Goal: Transaction & Acquisition: Download file/media

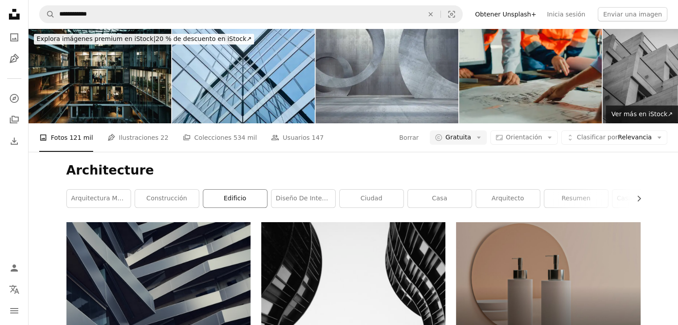
click at [227, 202] on link "edificio" at bounding box center [235, 199] width 64 height 18
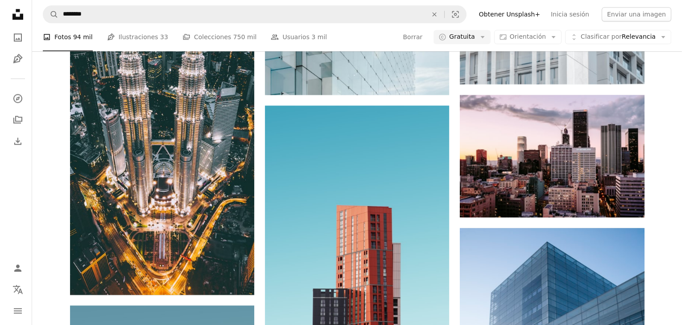
scroll to position [1222, 0]
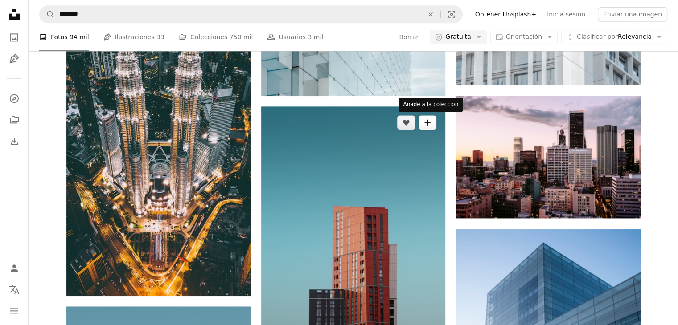
click at [425, 123] on icon "A plus sign" at bounding box center [427, 122] width 7 height 7
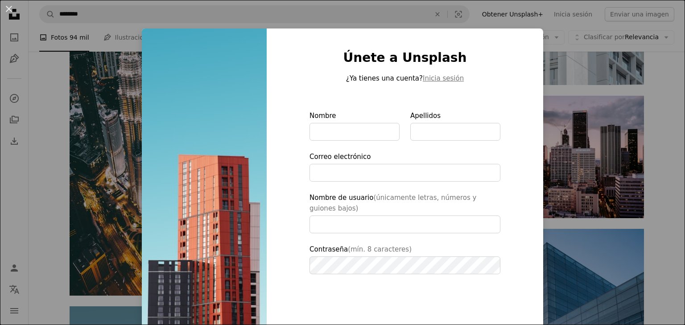
click at [550, 128] on div "An X shape Únete a Unsplash ¿Ya tienes una cuenta? Inicia sesión Nombre Apellid…" at bounding box center [342, 162] width 685 height 325
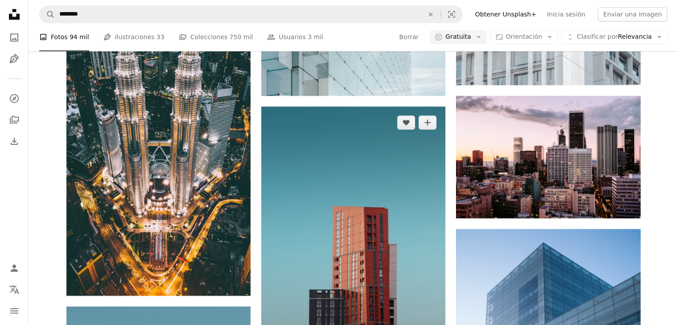
click at [355, 197] on img at bounding box center [353, 248] width 184 height 282
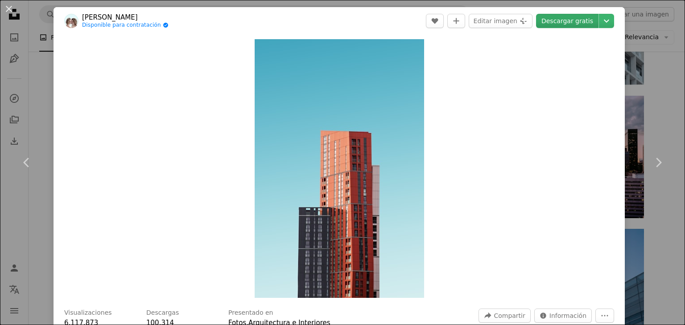
click at [552, 18] on link "Descargar gratis" at bounding box center [567, 21] width 62 height 14
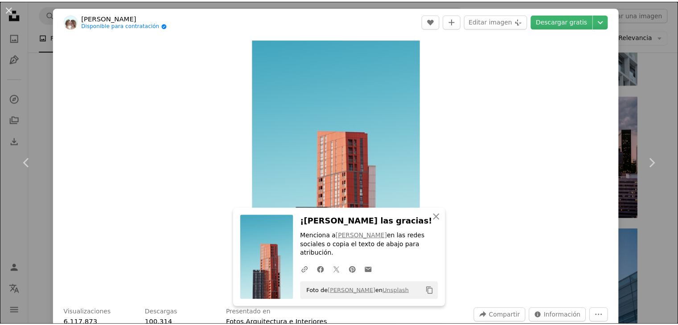
scroll to position [284, 0]
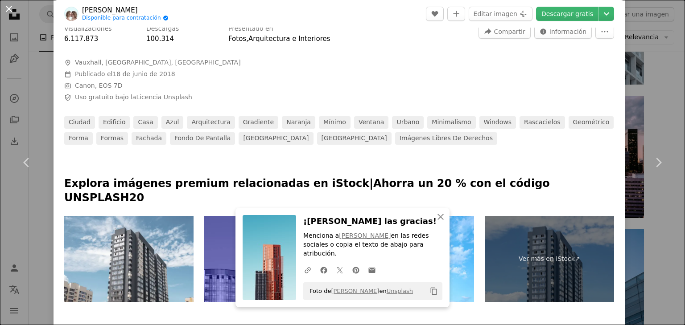
click at [7, 8] on button "An X shape" at bounding box center [9, 9] width 11 height 11
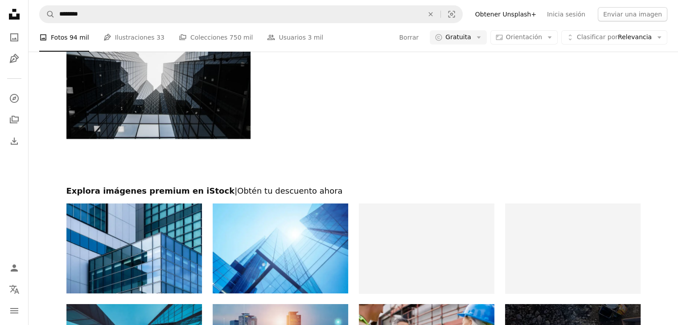
scroll to position [3436, 0]
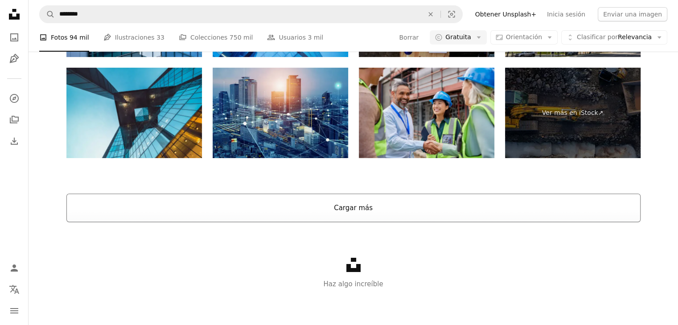
click at [329, 218] on button "Cargar más" at bounding box center [353, 208] width 574 height 29
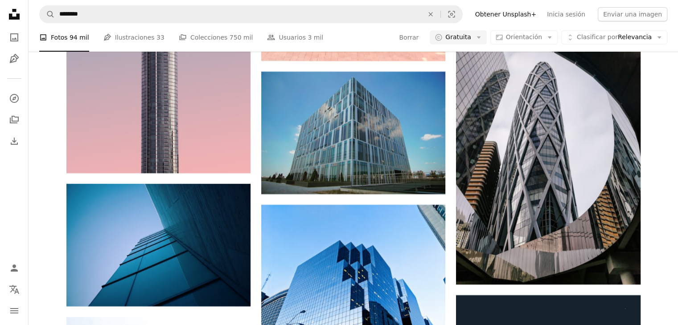
scroll to position [3404, 0]
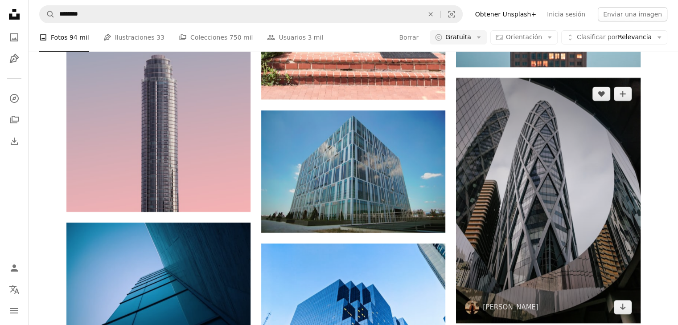
click at [565, 155] on img at bounding box center [548, 201] width 184 height 246
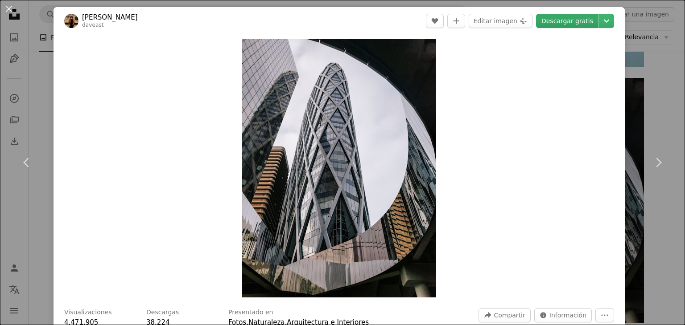
click at [569, 24] on link "Descargar gratis" at bounding box center [567, 21] width 62 height 14
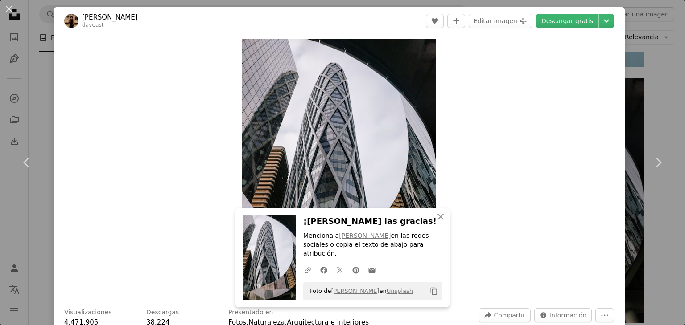
click at [7, 12] on button "An X shape" at bounding box center [9, 9] width 11 height 11
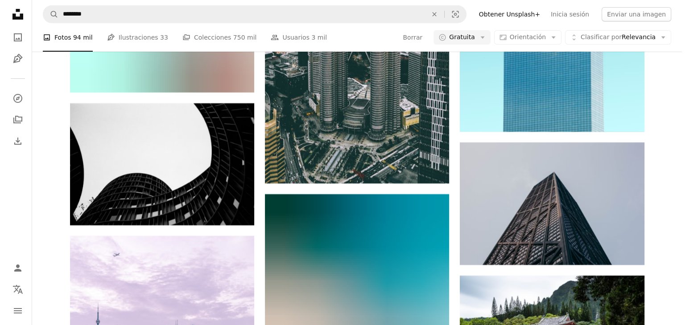
scroll to position [13446, 0]
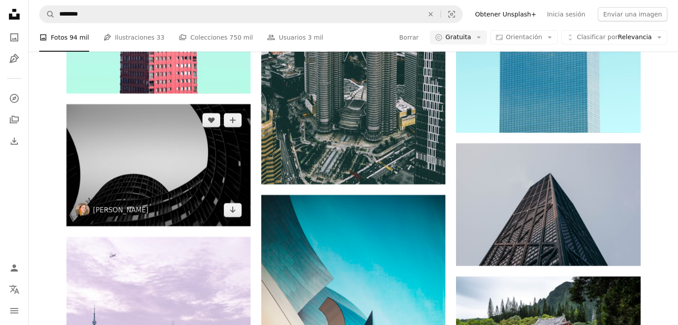
click at [217, 155] on img at bounding box center [158, 165] width 184 height 122
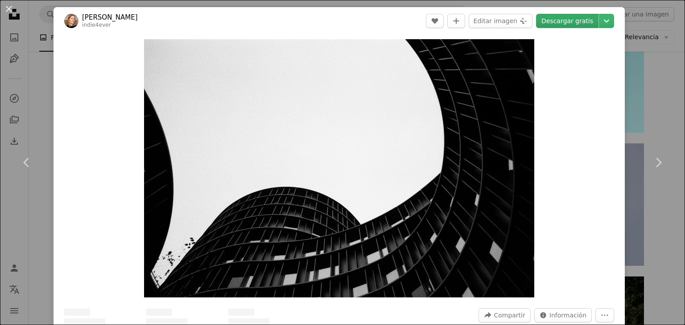
click at [576, 18] on link "Descargar gratis" at bounding box center [567, 21] width 62 height 14
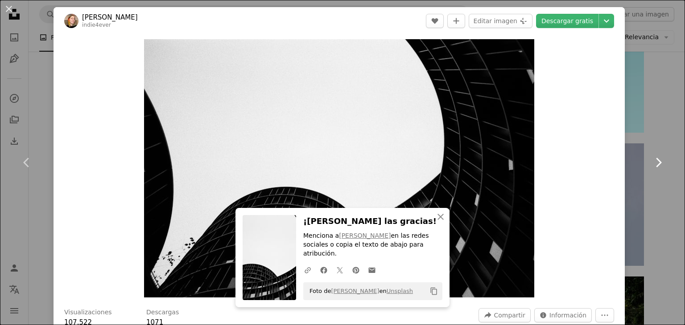
click at [667, 121] on link "Chevron right" at bounding box center [658, 163] width 54 height 86
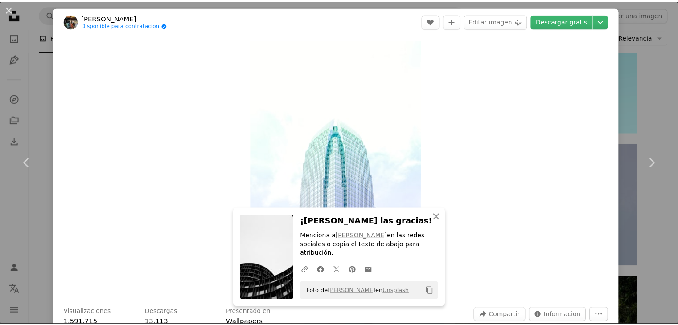
scroll to position [284, 0]
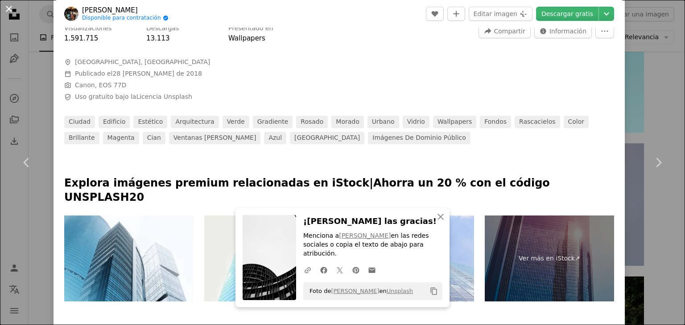
click at [12, 9] on button "An X shape" at bounding box center [9, 9] width 11 height 11
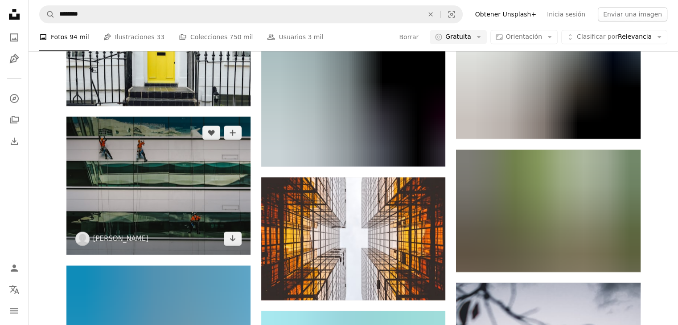
scroll to position [21174, 0]
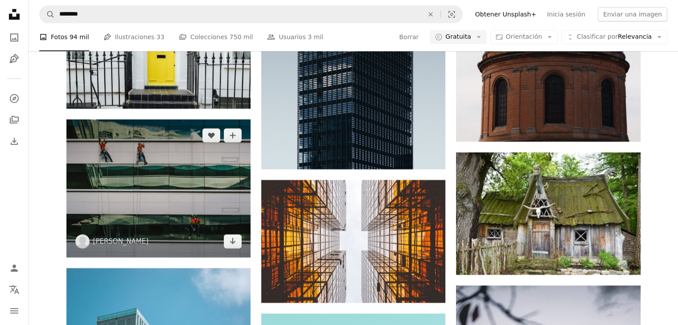
click at [201, 181] on img at bounding box center [158, 188] width 184 height 138
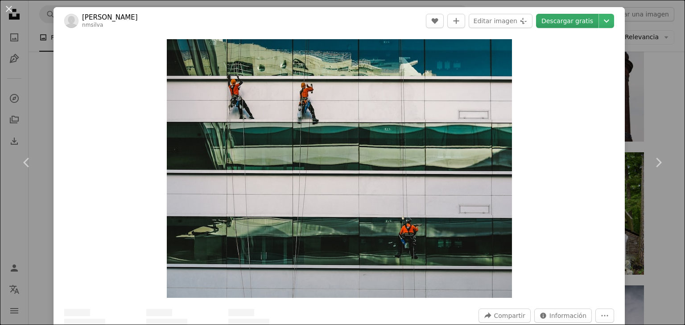
click at [562, 24] on link "Descargar gratis" at bounding box center [567, 21] width 62 height 14
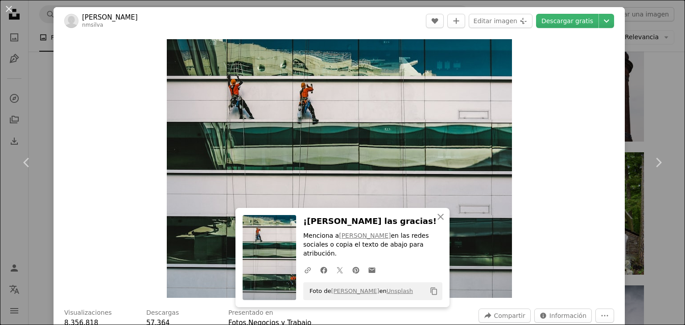
click at [658, 90] on div "An X shape Chevron left Chevron right An X shape Cerrar ¡[PERSON_NAME] las grac…" at bounding box center [342, 162] width 685 height 325
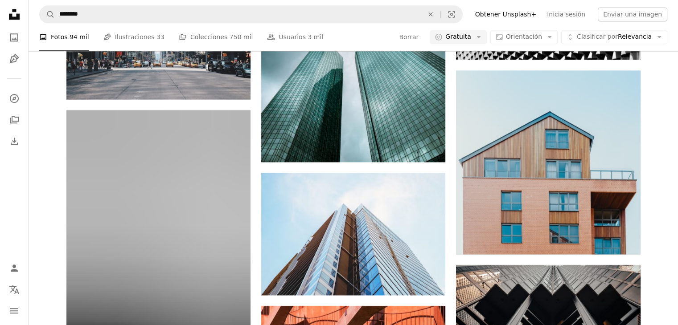
scroll to position [24673, 0]
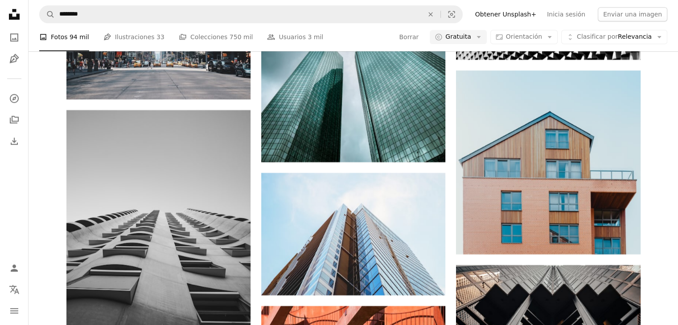
click at [288, 4] on nav "A magnifying glass ******** An X shape Visual search Filters Obtener Unsplash+ …" at bounding box center [354, 14] width 650 height 29
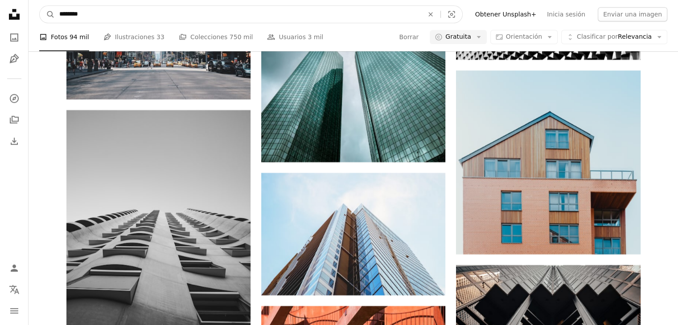
drag, startPoint x: 265, startPoint y: 13, endPoint x: 68, endPoint y: 38, distance: 198.6
type input "*"
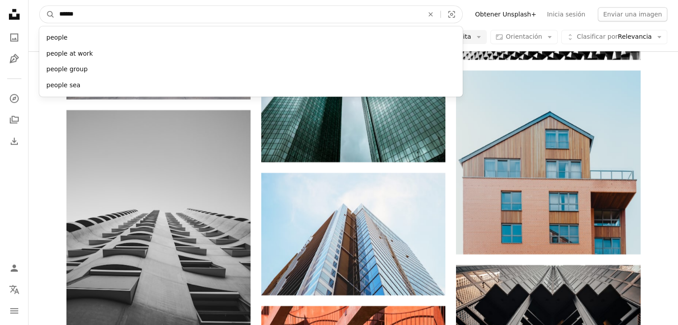
type input "******"
click at [40, 6] on button "A magnifying glass" at bounding box center [47, 14] width 15 height 17
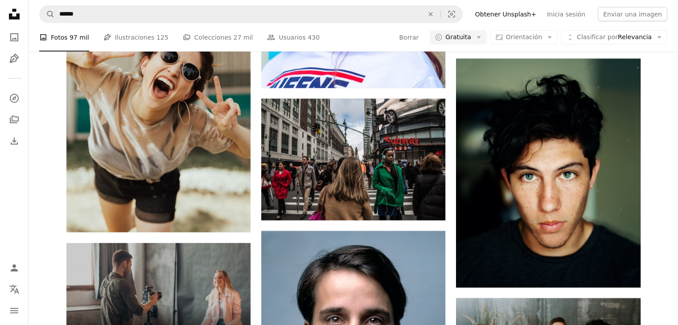
scroll to position [2557, 0]
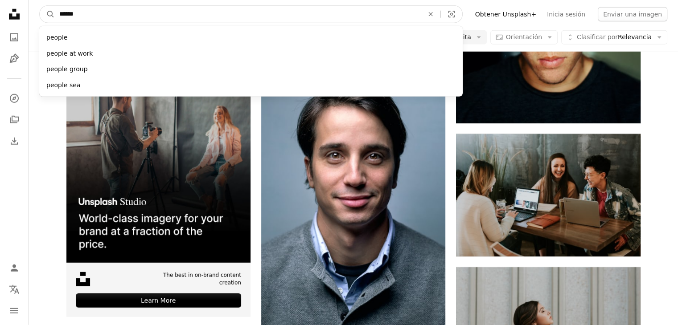
drag, startPoint x: 146, startPoint y: 20, endPoint x: 0, endPoint y: 49, distance: 149.1
click at [0, 49] on div "Unsplash logo Página de inicio de Unsplash A photo Pen Tool A compass A stack o…" at bounding box center [339, 123] width 678 height 5360
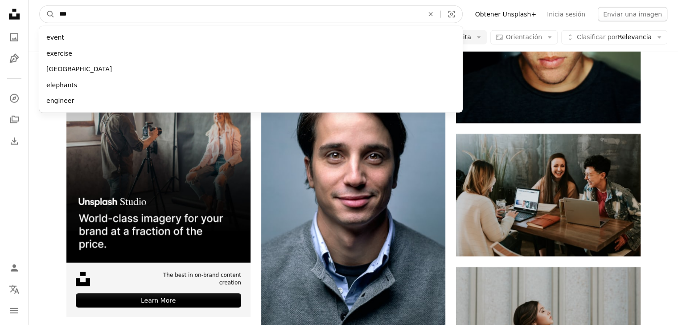
type input "****"
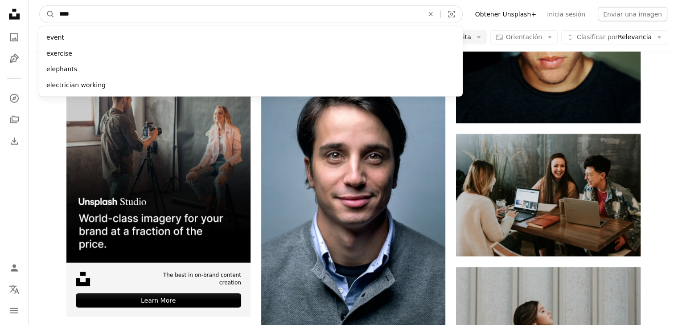
click button "A magnifying glass" at bounding box center [47, 14] width 15 height 17
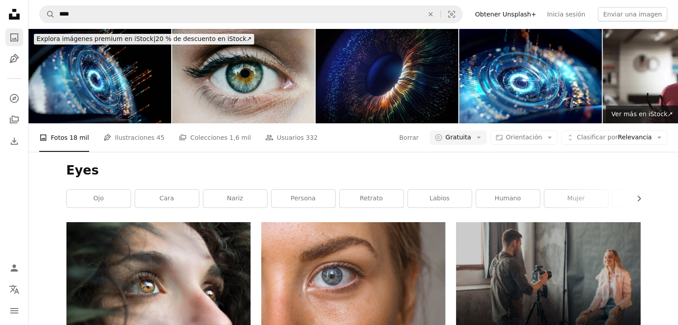
click at [20, 37] on link "A photo" at bounding box center [14, 38] width 18 height 18
click at [11, 38] on icon "A photo" at bounding box center [14, 37] width 11 height 11
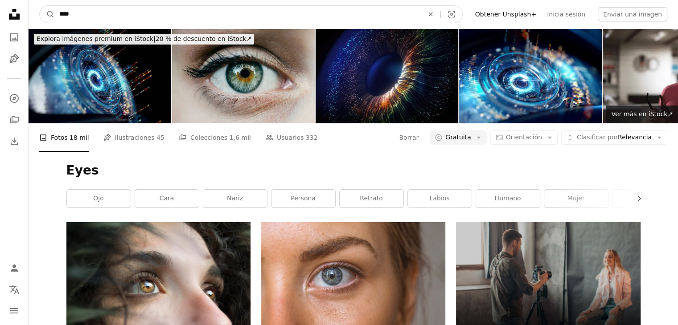
drag, startPoint x: 75, startPoint y: 13, endPoint x: 25, endPoint y: 18, distance: 49.7
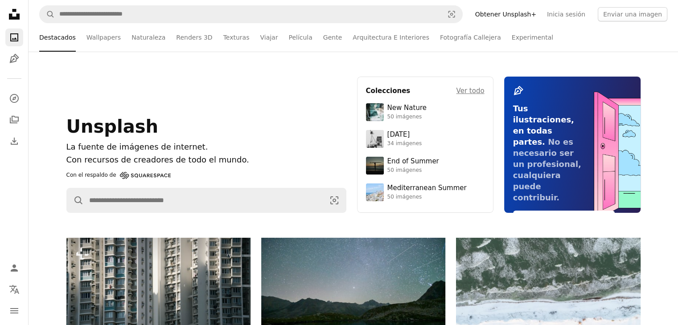
click at [219, 167] on p "Con recursos de creadores de todo el mundo." at bounding box center [206, 160] width 280 height 13
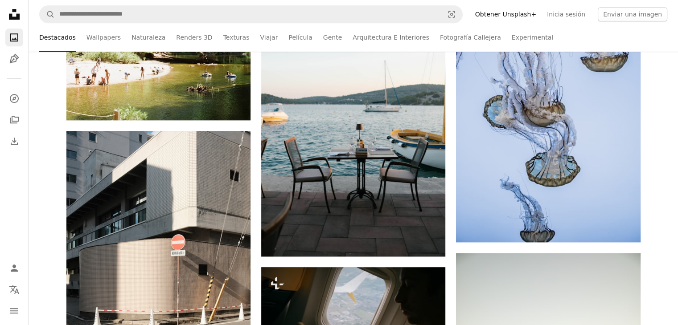
scroll to position [944, 0]
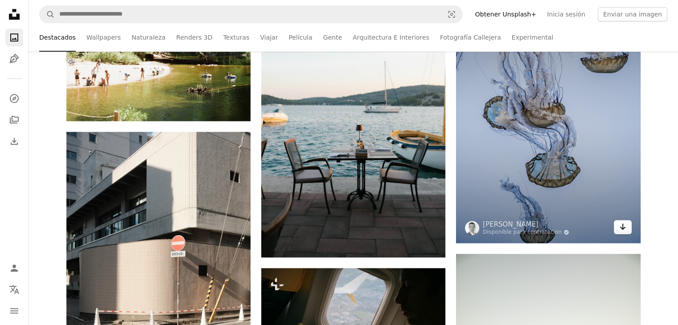
click at [625, 229] on icon "Arrow pointing down" at bounding box center [622, 227] width 7 height 11
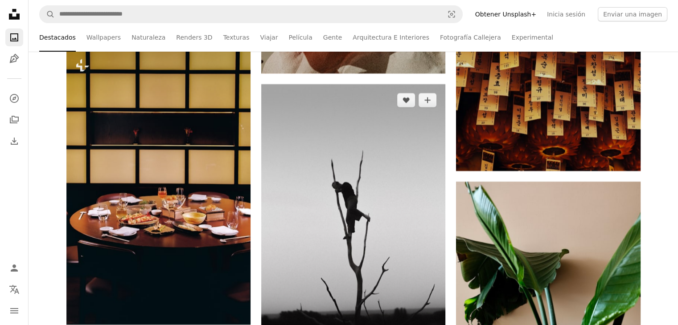
scroll to position [3499, 0]
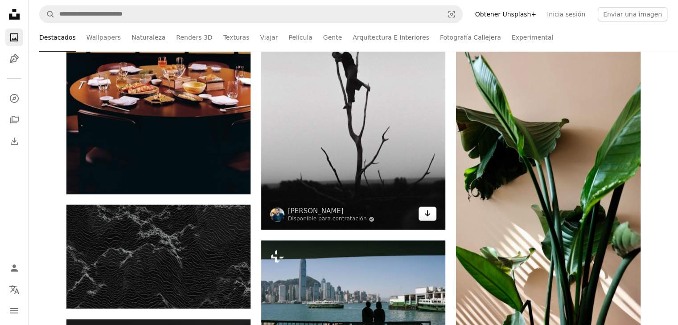
click at [433, 211] on link "Arrow pointing down" at bounding box center [428, 214] width 18 height 14
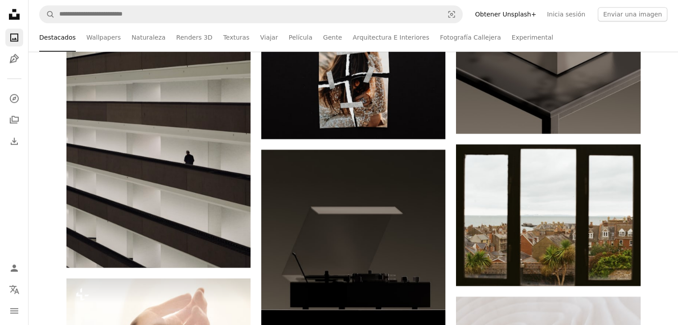
scroll to position [4378, 0]
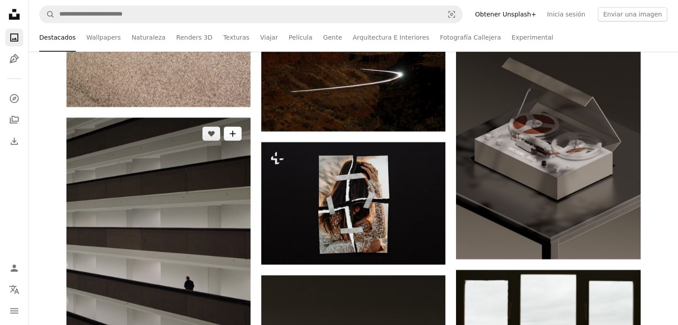
click at [238, 139] on button "A plus sign" at bounding box center [233, 134] width 18 height 14
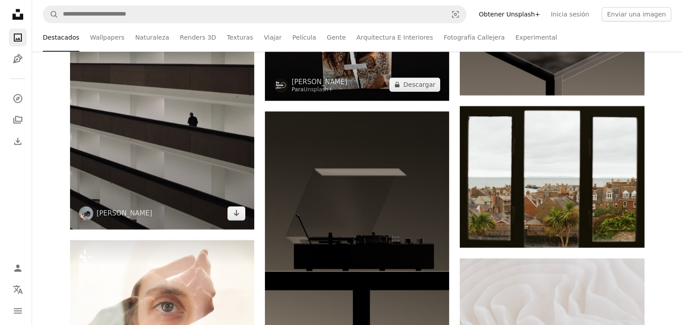
scroll to position [4546, 0]
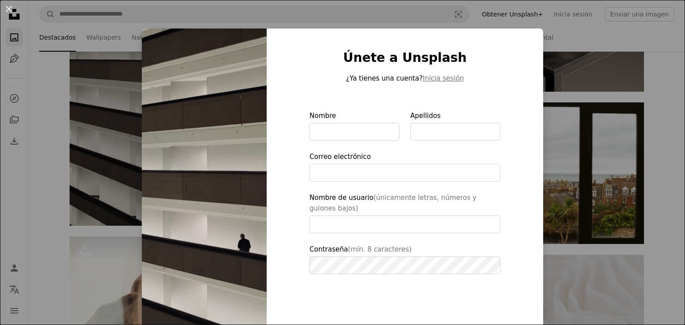
click at [662, 161] on div "An X shape Únete a Unsplash ¿Ya tienes una cuenta? Inicia sesión Nombre Apellid…" at bounding box center [342, 162] width 685 height 325
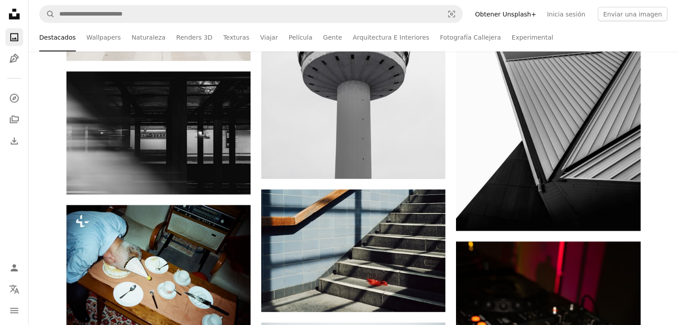
scroll to position [5310, 0]
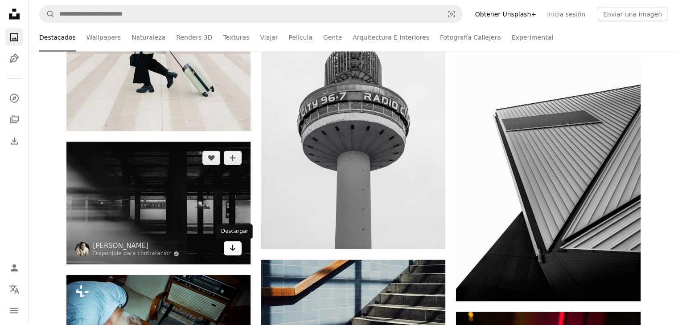
click at [235, 251] on icon "Arrow pointing down" at bounding box center [232, 248] width 7 height 11
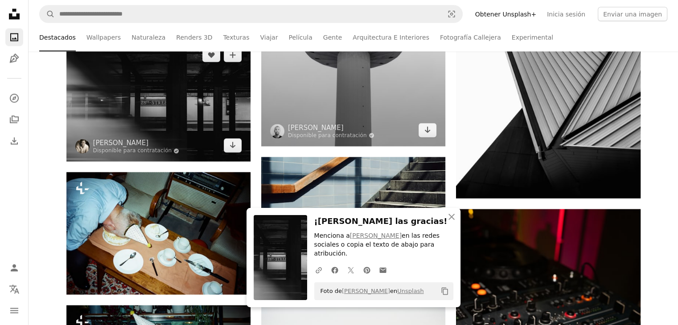
scroll to position [5415, 0]
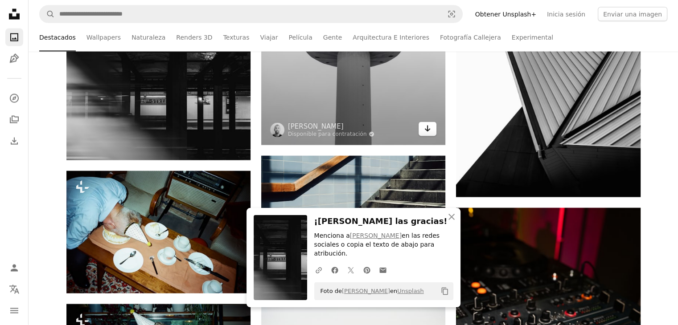
click at [424, 132] on icon "Arrow pointing down" at bounding box center [427, 128] width 7 height 11
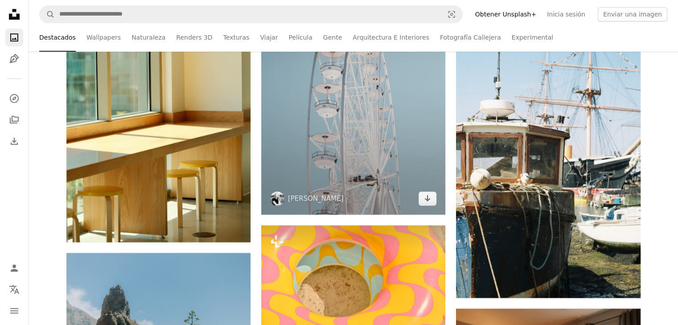
scroll to position [10891, 0]
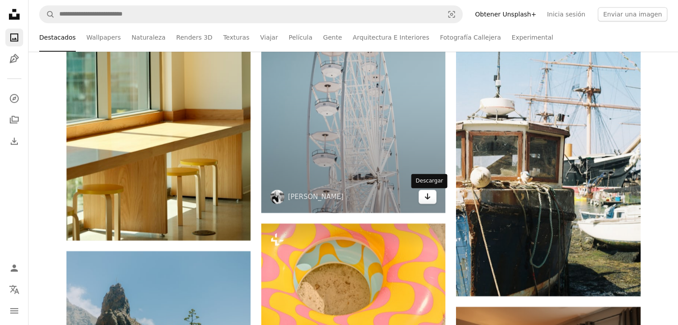
click at [432, 200] on link "Arrow pointing down" at bounding box center [428, 197] width 18 height 14
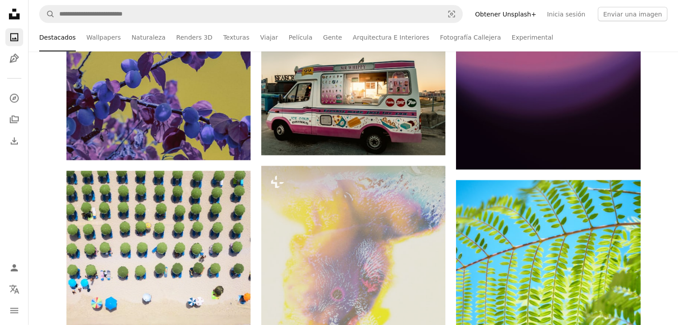
scroll to position [12009, 0]
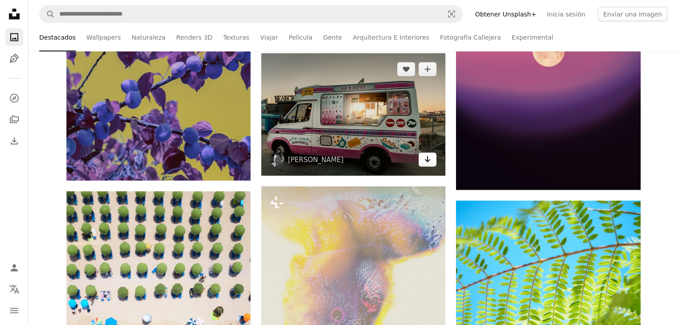
click at [428, 162] on icon "Arrow pointing down" at bounding box center [427, 159] width 7 height 11
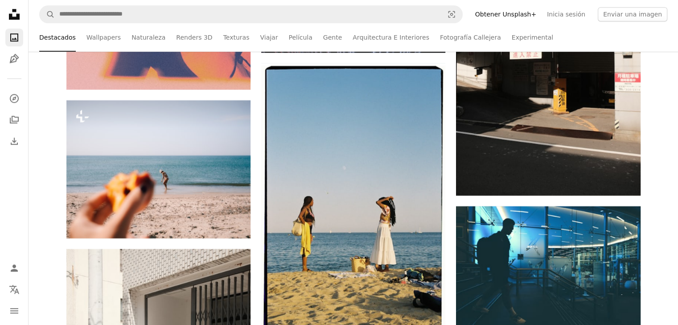
scroll to position [14571, 0]
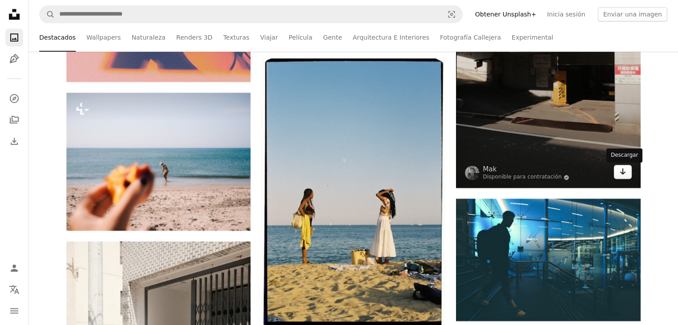
click at [624, 173] on icon "Descargar" at bounding box center [623, 172] width 6 height 6
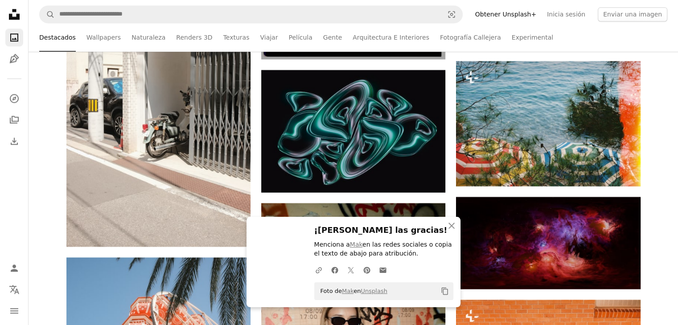
scroll to position [14866, 0]
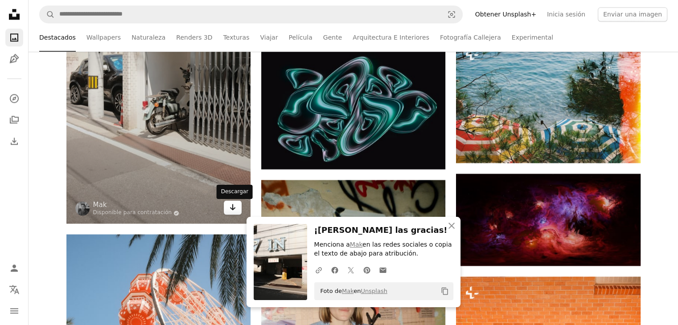
click at [231, 211] on icon "Arrow pointing down" at bounding box center [232, 207] width 7 height 11
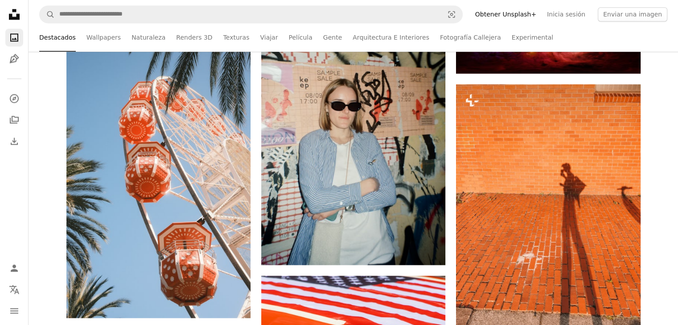
scroll to position [15115, 0]
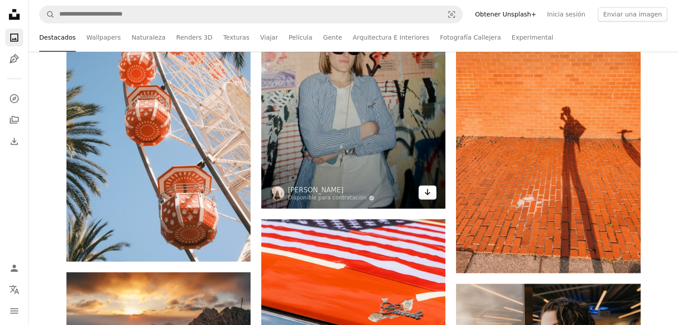
click at [429, 198] on icon "Arrow pointing down" at bounding box center [427, 192] width 7 height 11
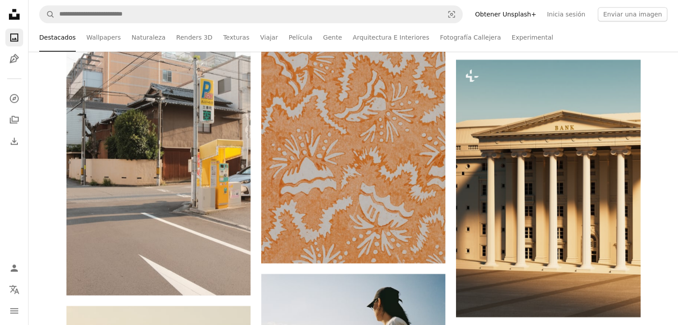
scroll to position [18012, 0]
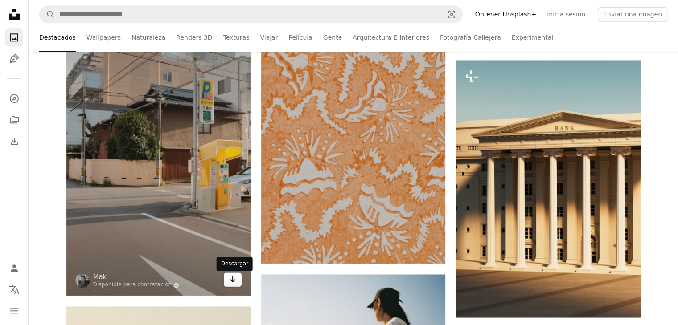
click at [237, 276] on link "Arrow pointing down" at bounding box center [233, 280] width 18 height 14
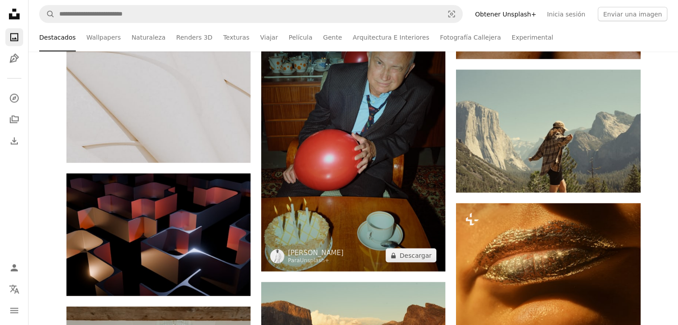
scroll to position [18700, 0]
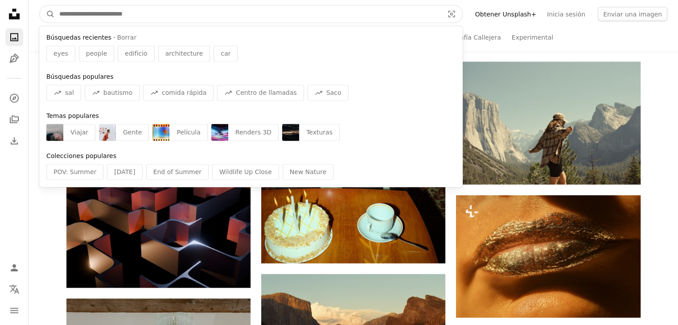
click at [179, 13] on input "Encuentra imágenes en todo el sitio" at bounding box center [248, 14] width 386 height 17
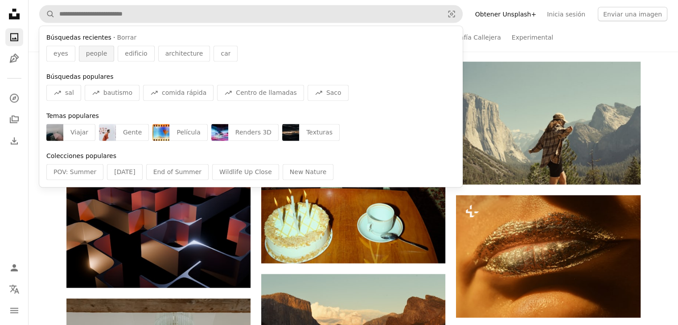
click at [103, 61] on div "people" at bounding box center [96, 54] width 35 height 16
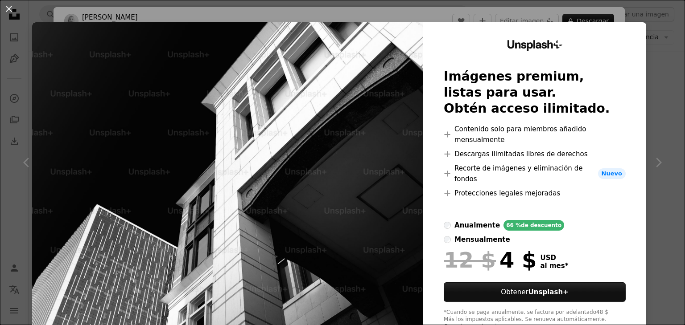
click at [637, 161] on div "Unsplash+ Imágenes premium, listas para usar. Obtén acceso ilimitado. A plus si…" at bounding box center [534, 185] width 223 height 326
click at [657, 132] on div "An X shape Unsplash+ Imágenes premium, listas para usar. Obtén acceso ilimitado…" at bounding box center [342, 162] width 685 height 325
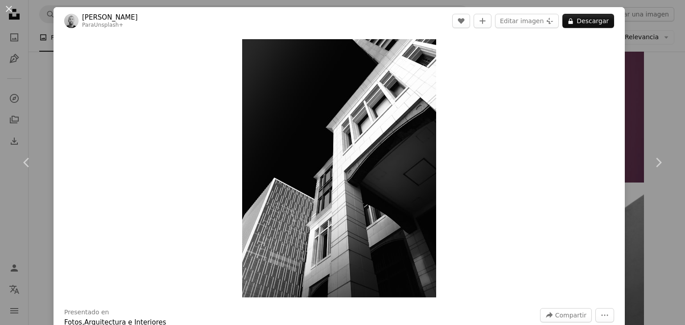
click at [623, 95] on div "An X shape Chevron left Chevron right Mike Hindle Para Unsplash+ A heart A plus…" at bounding box center [342, 162] width 685 height 325
